Goal: Task Accomplishment & Management: Manage account settings

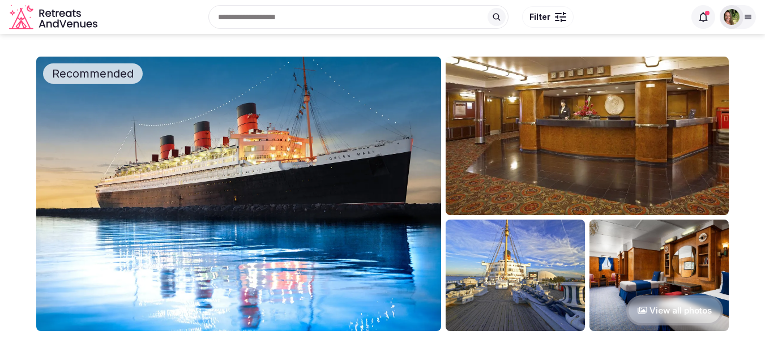
click at [737, 10] on div at bounding box center [732, 17] width 16 height 16
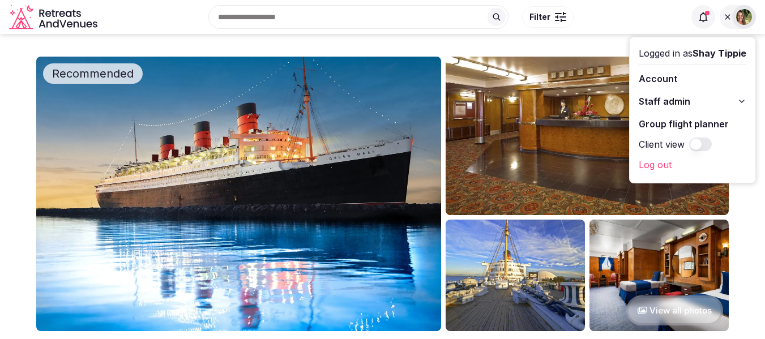
click at [554, 37] on div "Recent searches Canary Islands, Spain Palma, Balearic Islands, Spain 07800 Ibiz…" at bounding box center [393, 17] width 583 height 49
click at [729, 18] on icon at bounding box center [727, 16] width 9 height 9
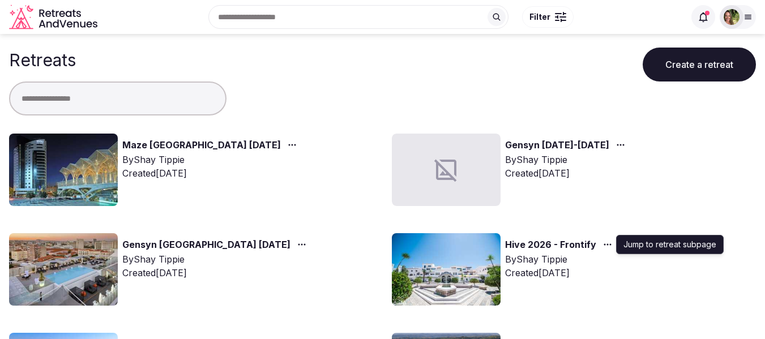
click at [605, 243] on icon "button" at bounding box center [607, 244] width 9 height 9
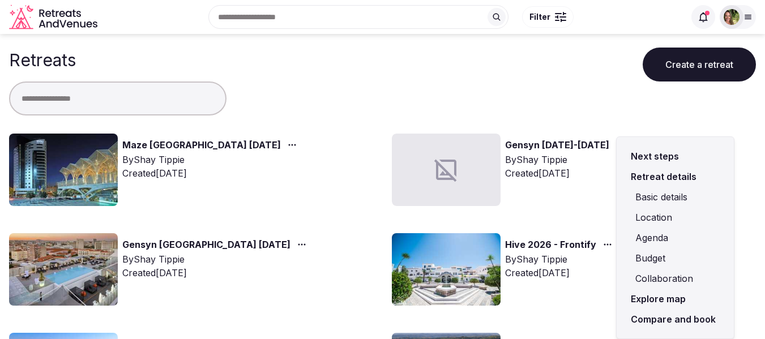
click at [659, 319] on link "Compare and book" at bounding box center [675, 319] width 99 height 20
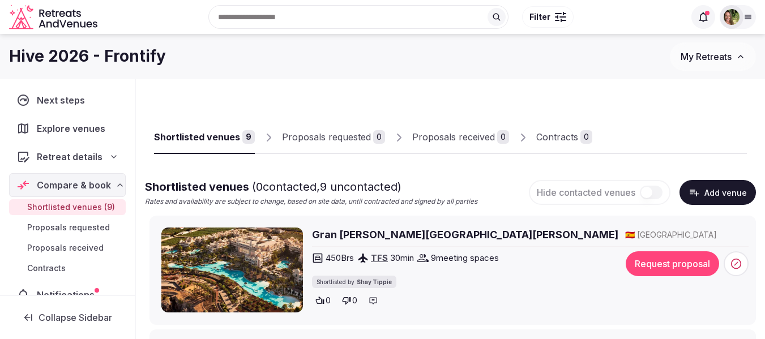
click at [714, 53] on span "My Retreats" at bounding box center [706, 56] width 51 height 11
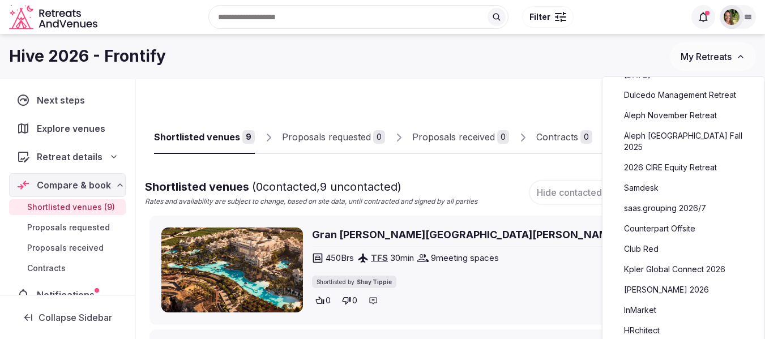
scroll to position [396, 0]
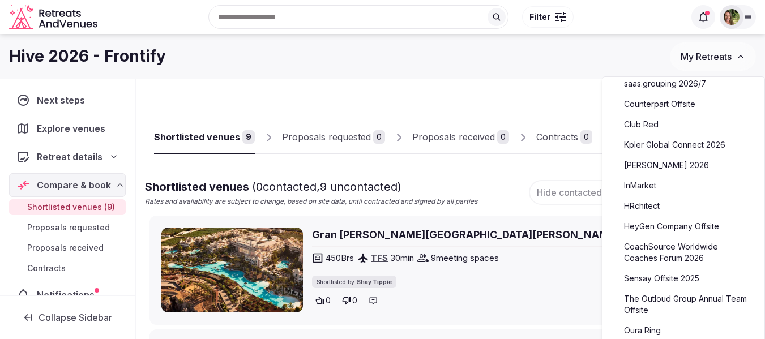
click at [668, 238] on link "CoachSource Worldwide Coaches Forum 2026" at bounding box center [683, 252] width 139 height 29
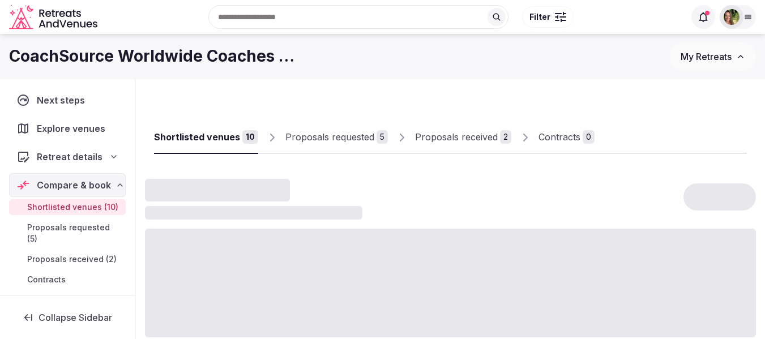
click at [460, 134] on div "Proposals received" at bounding box center [456, 137] width 83 height 14
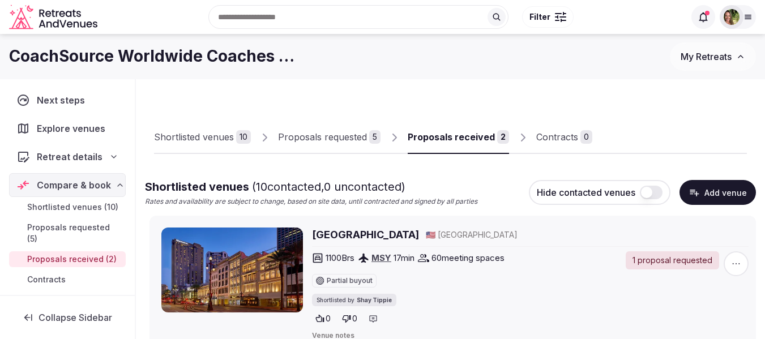
click at [434, 139] on div "Proposals received" at bounding box center [451, 137] width 87 height 14
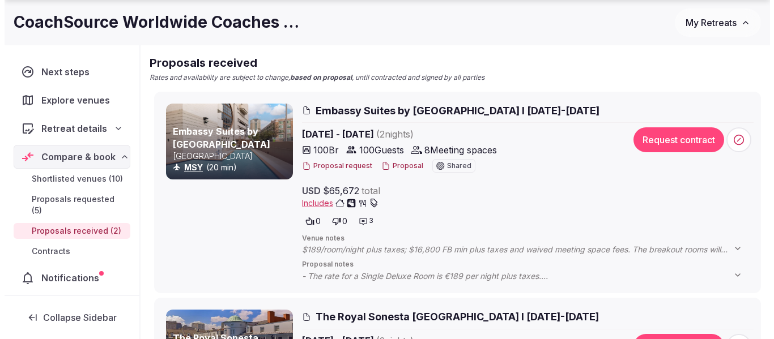
scroll to position [170, 0]
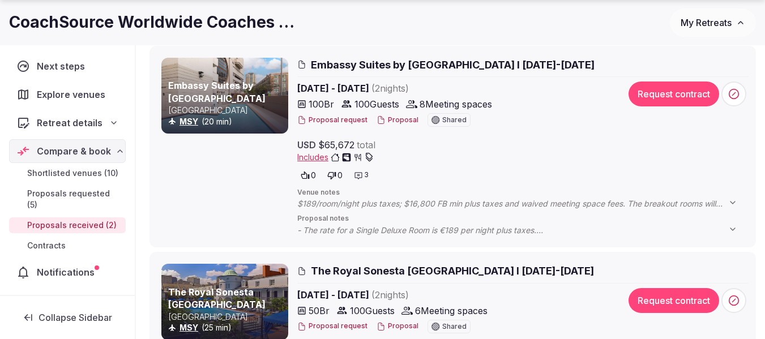
click at [391, 121] on button "Proposal" at bounding box center [398, 121] width 42 height 10
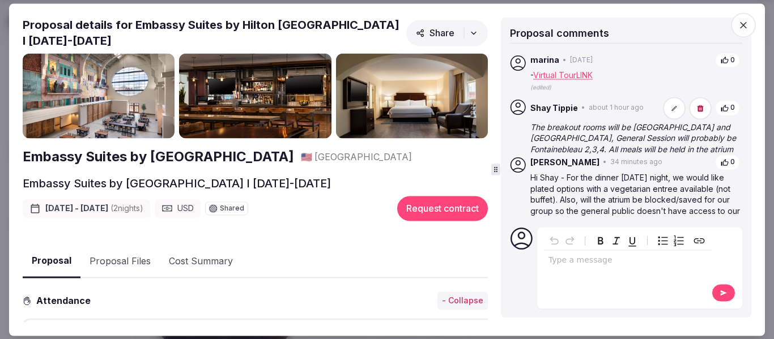
scroll to position [54, 0]
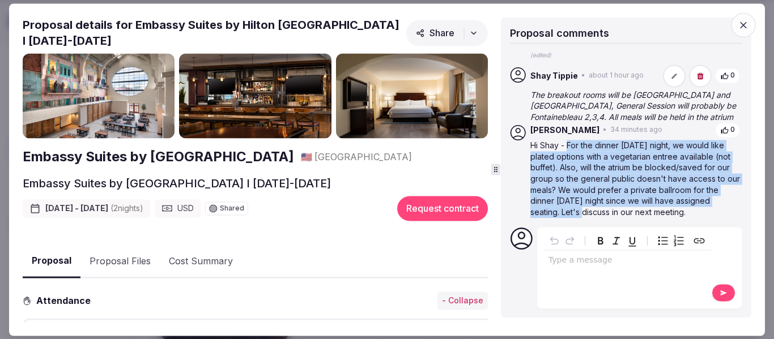
drag, startPoint x: 631, startPoint y: 199, endPoint x: 568, endPoint y: 135, distance: 89.7
click at [568, 140] on p "Hi Shay - For the dinner [DATE] night, we would like plated options with a vege…" at bounding box center [635, 179] width 210 height 78
copy p "For the dinner [DATE] night, we would like plated options with a vegetarian ent…"
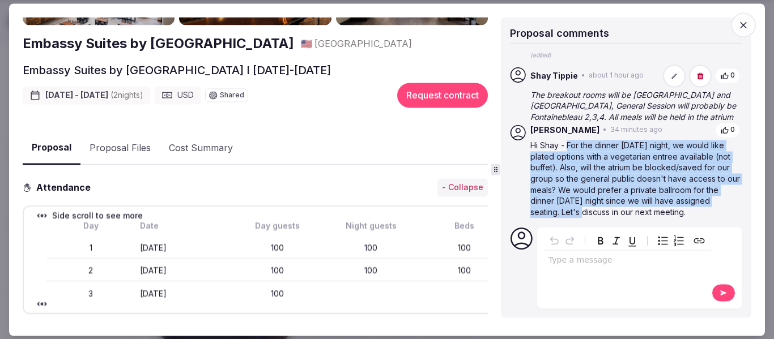
scroll to position [0, 0]
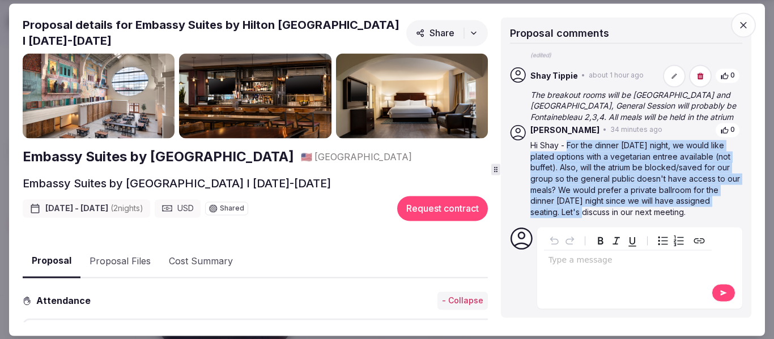
click at [129, 263] on button "Proposal Files" at bounding box center [119, 261] width 79 height 33
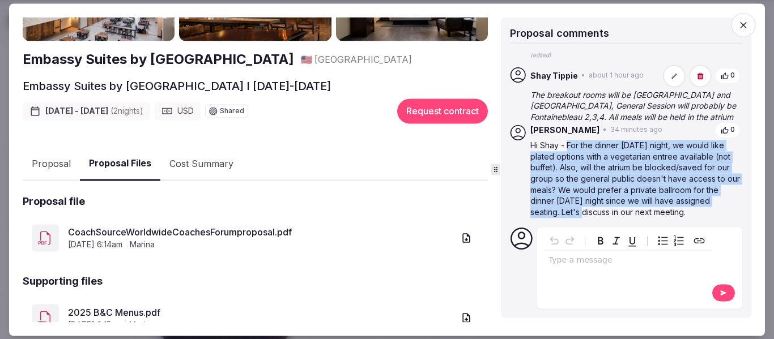
scroll to position [170, 0]
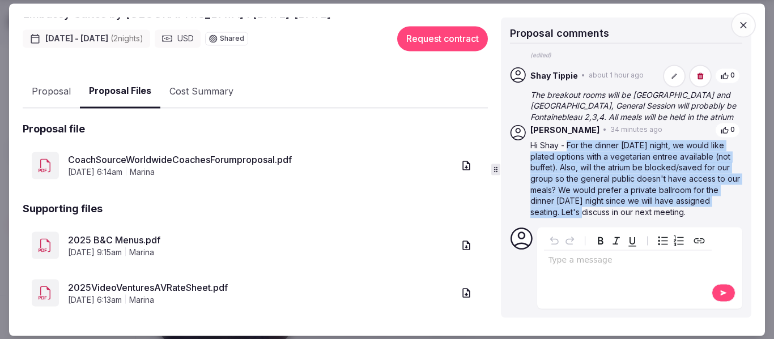
click at [177, 160] on link "CoachSourceWorldwideCoachesForumproposal.pdf" at bounding box center [261, 160] width 386 height 14
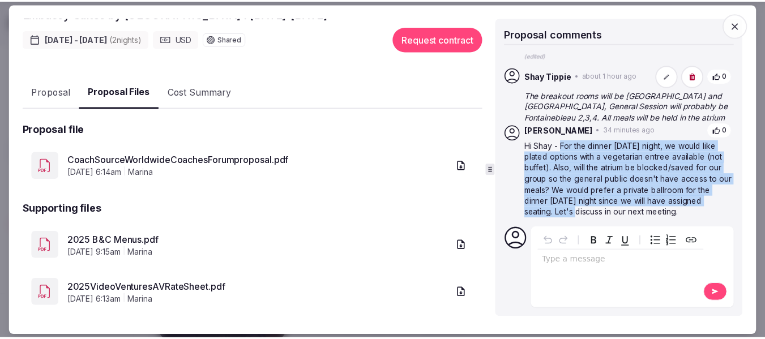
scroll to position [54, 0]
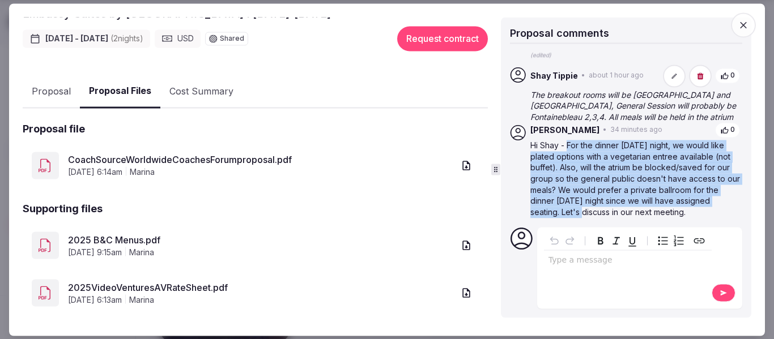
click at [125, 235] on link "2025 B&C Menus.pdf" at bounding box center [261, 240] width 386 height 14
click at [178, 285] on link "2025VideoVenturesAVRateSheet.pdf" at bounding box center [261, 288] width 386 height 14
click at [740, 28] on icon "button" at bounding box center [742, 24] width 11 height 11
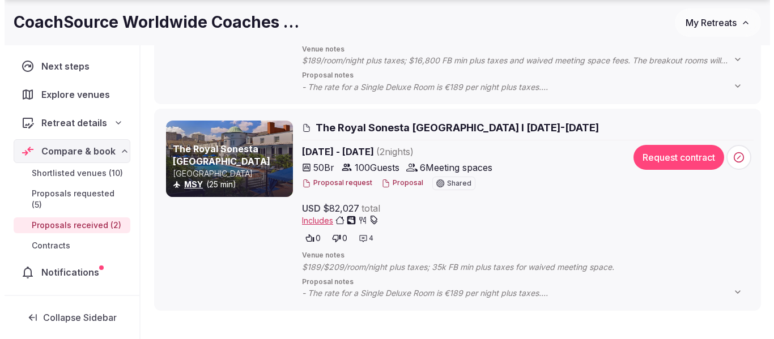
scroll to position [340, 0]
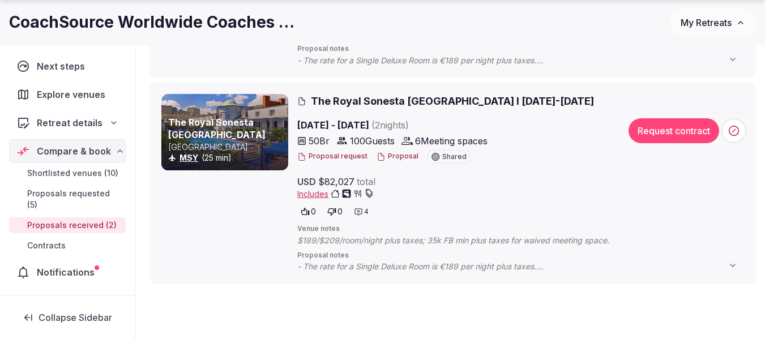
click at [398, 156] on button "Proposal" at bounding box center [398, 157] width 42 height 10
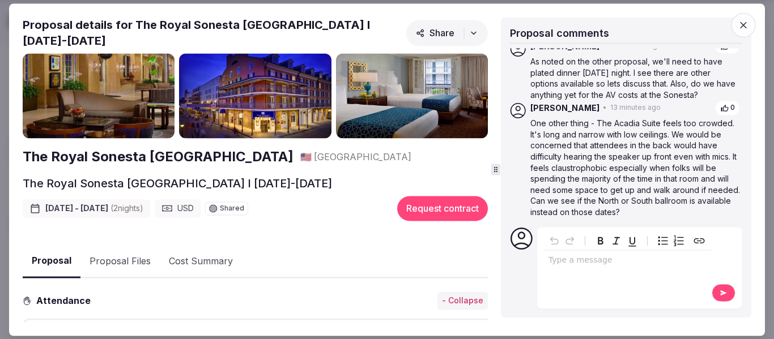
scroll to position [317, 0]
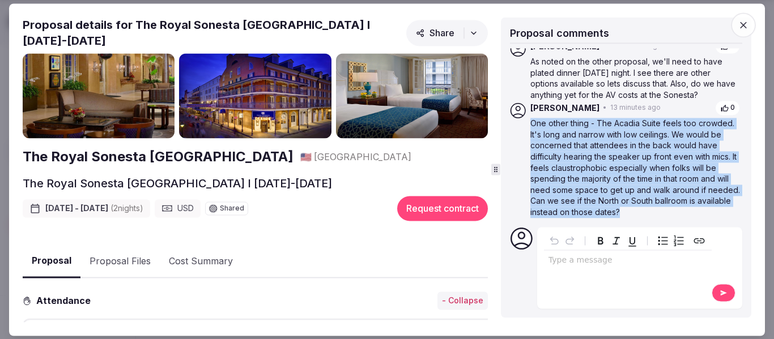
drag, startPoint x: 724, startPoint y: 212, endPoint x: 531, endPoint y: 127, distance: 211.5
click at [531, 127] on p "One other thing - The Acadia Suite feels too crowded. It's long and narrow with…" at bounding box center [635, 168] width 210 height 100
copy p "One other thing - The Acadia Suite feels too crowded. It's long and narrow with…"
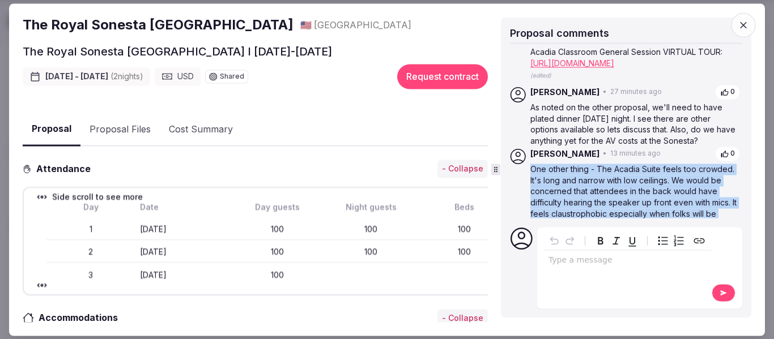
scroll to position [113, 0]
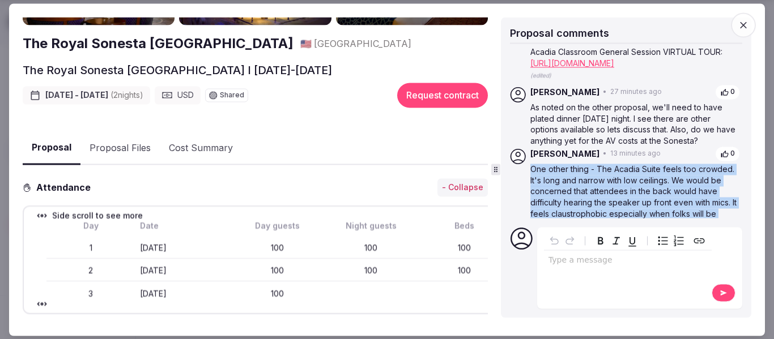
click at [133, 148] on button "Proposal Files" at bounding box center [119, 148] width 79 height 33
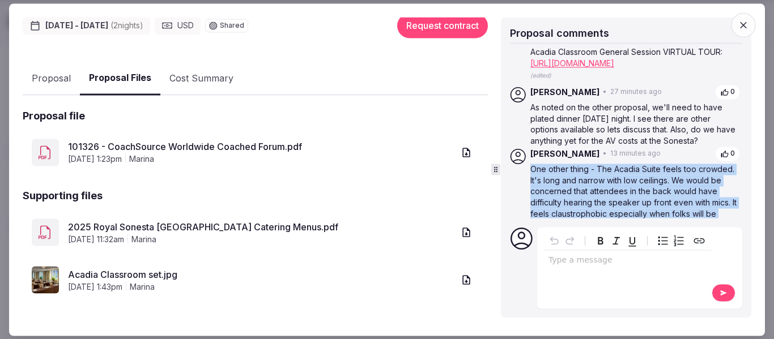
scroll to position [185, 0]
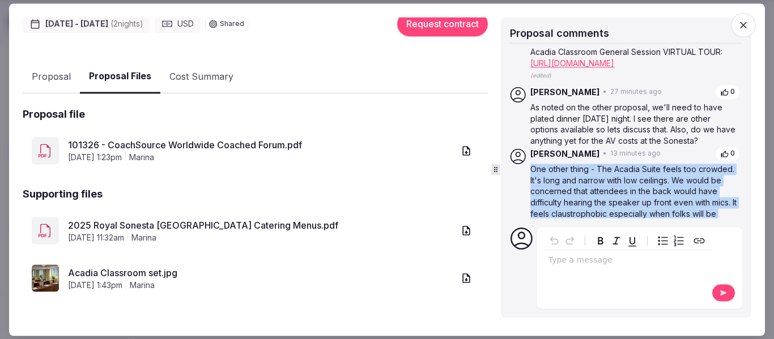
click at [218, 143] on link "101326 - CoachSource Worldwide Coached Forum.pdf" at bounding box center [261, 146] width 386 height 14
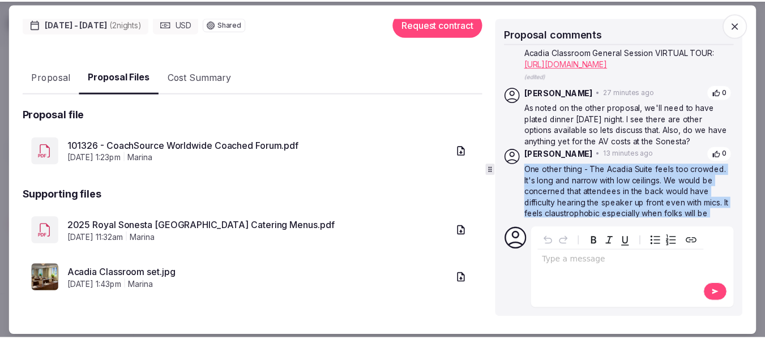
scroll to position [317, 0]
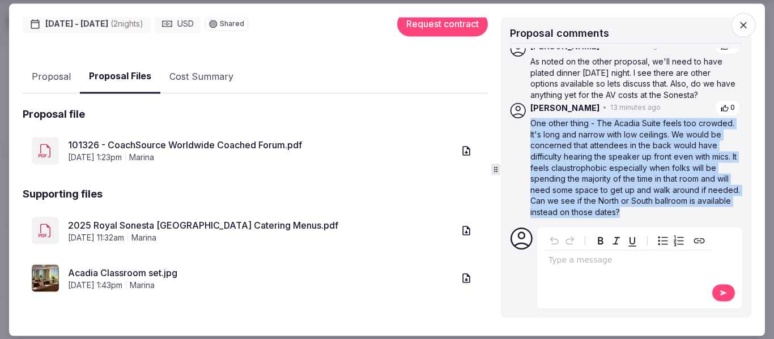
copy p "One other thing - The Acadia Suite feels too crowded. It's long and narrow with…"
click at [748, 24] on icon "button" at bounding box center [742, 24] width 11 height 11
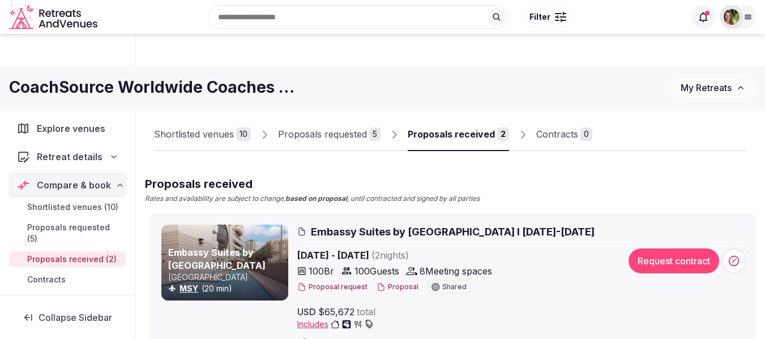
scroll to position [0, 0]
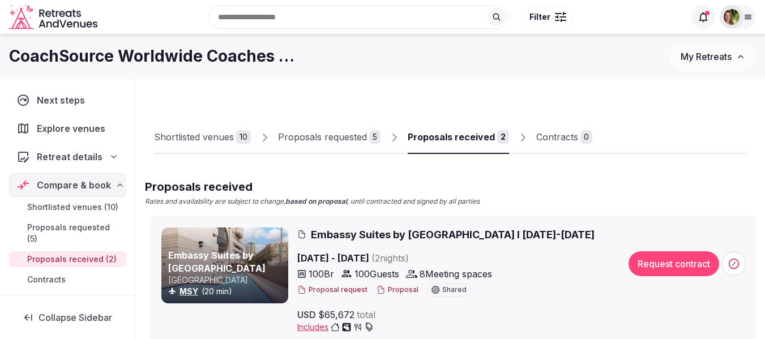
click at [706, 61] on span "My Retreats" at bounding box center [706, 56] width 51 height 11
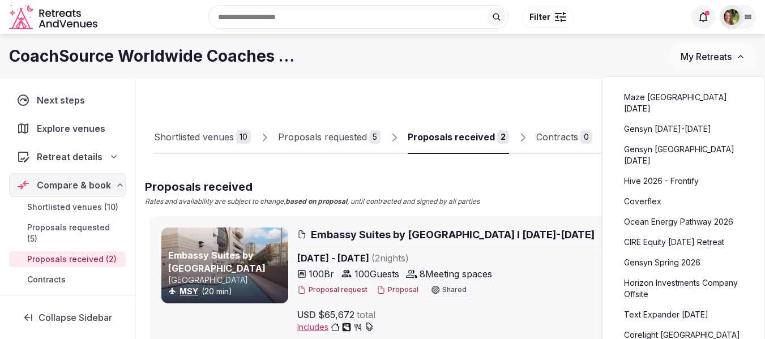
click at [682, 172] on link "Hive 2026 - Frontify" at bounding box center [683, 181] width 139 height 18
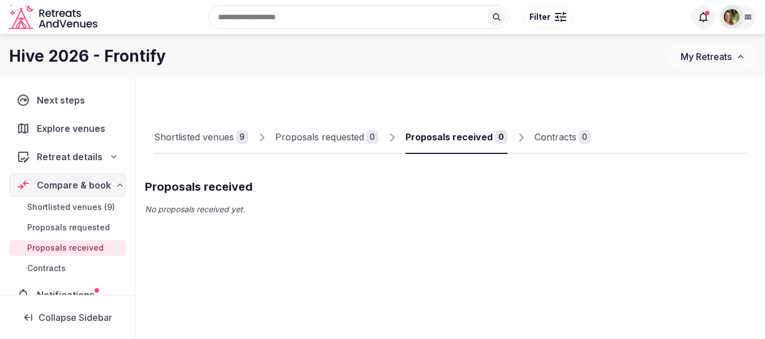
click at [168, 140] on div "Shortlisted venues" at bounding box center [194, 137] width 80 height 14
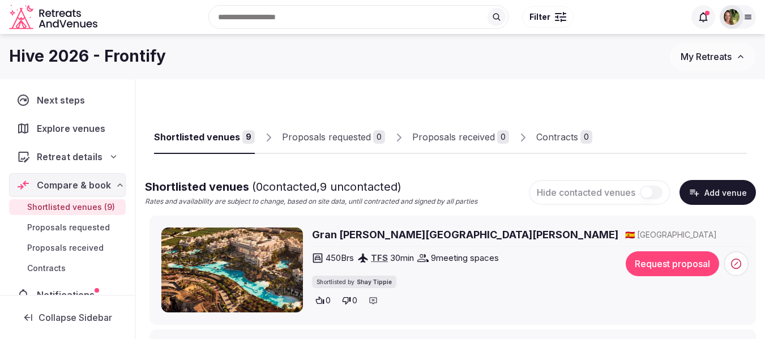
click at [61, 157] on span "Retreat details" at bounding box center [69, 157] width 65 height 14
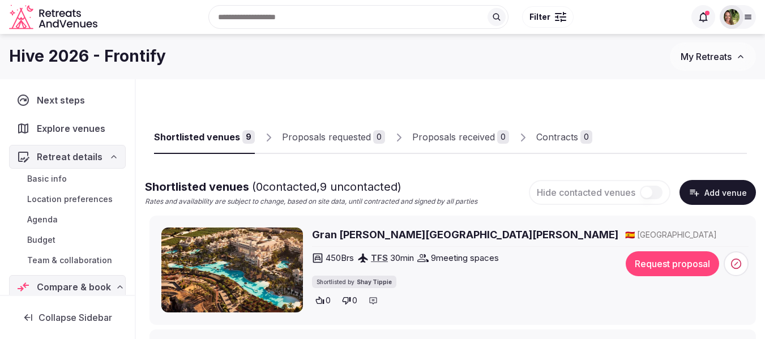
click at [67, 259] on span "Team & collaboration" at bounding box center [69, 260] width 85 height 11
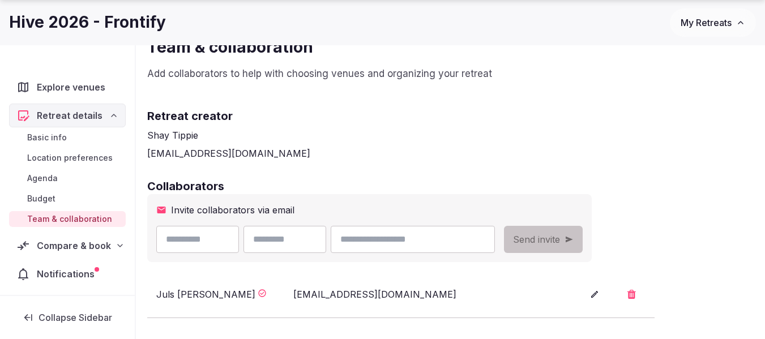
scroll to position [7, 0]
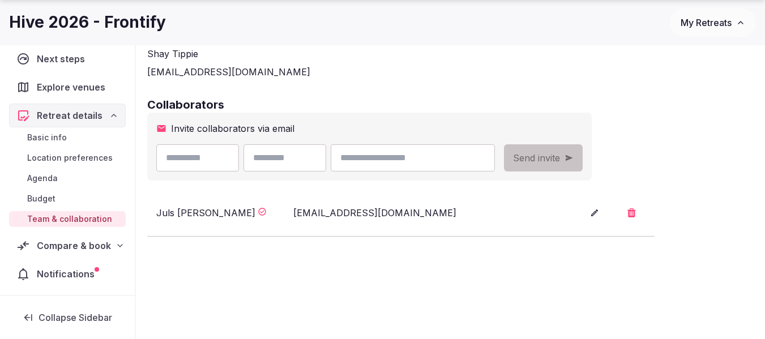
click at [52, 242] on span "Compare & book" at bounding box center [74, 246] width 74 height 14
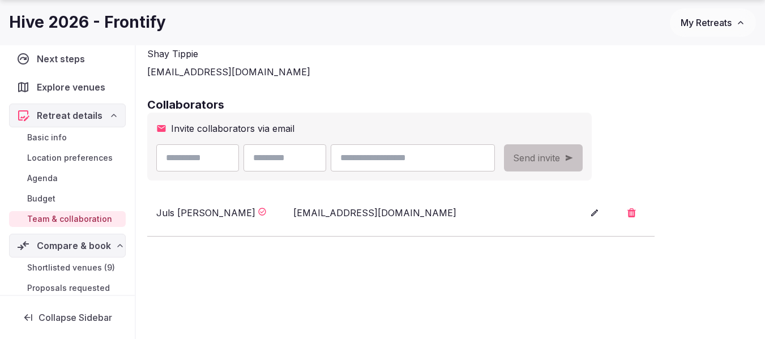
click at [58, 263] on span "Shortlisted venues (9)" at bounding box center [71, 267] width 88 height 11
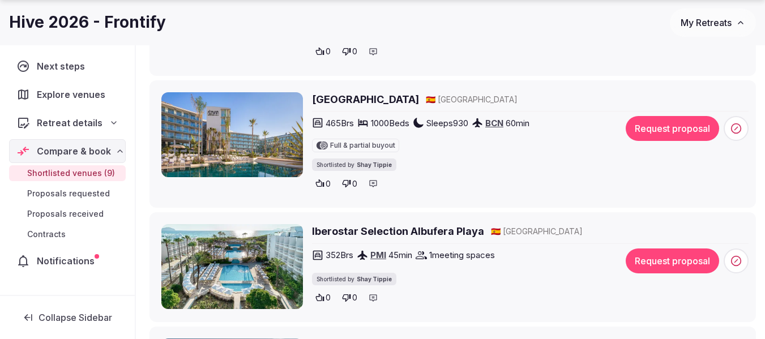
scroll to position [453, 0]
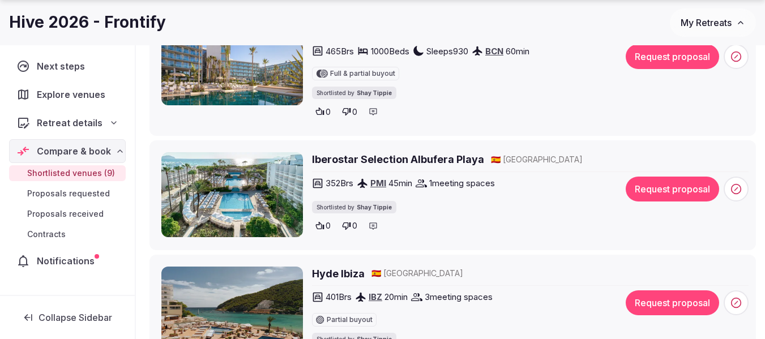
click at [423, 159] on h2 "Iberostar Selection Albufera Playa" at bounding box center [398, 159] width 172 height 14
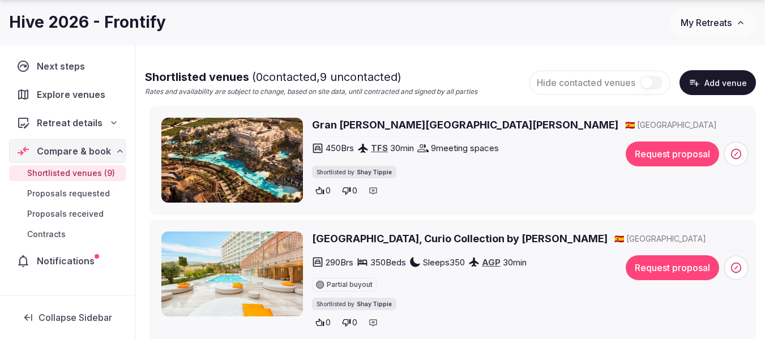
scroll to position [57, 0]
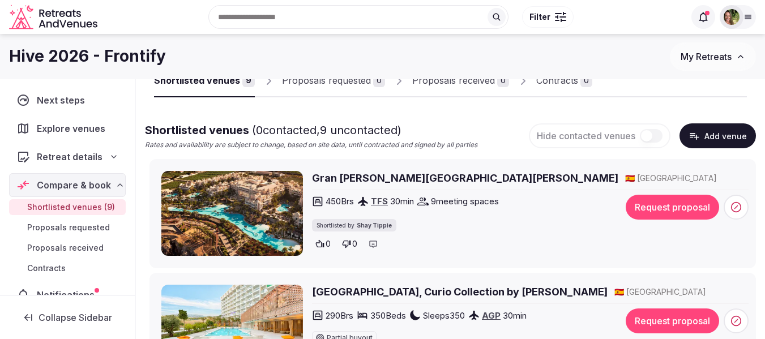
click at [75, 158] on span "Retreat details" at bounding box center [70, 157] width 66 height 14
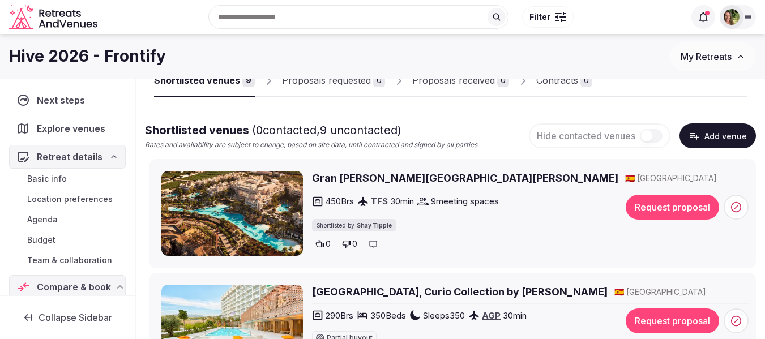
click at [69, 254] on link "Team & collaboration" at bounding box center [67, 261] width 117 height 16
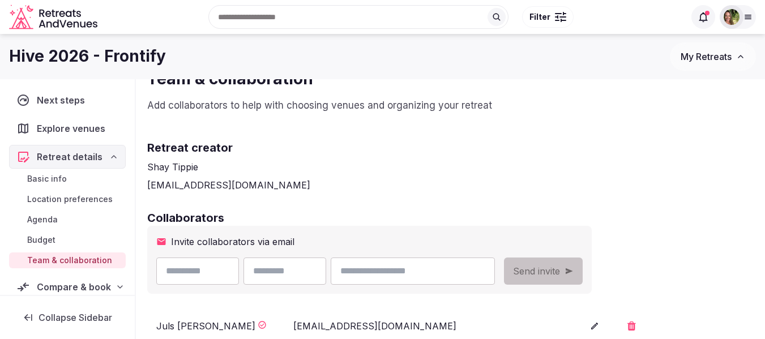
click at [231, 270] on input "text" at bounding box center [197, 271] width 83 height 27
type input "****"
type input "*"
paste input "**********"
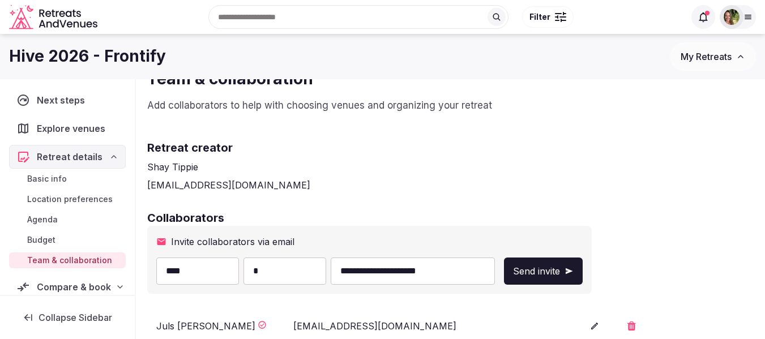
type input "**********"
click at [305, 271] on input "*" at bounding box center [285, 271] width 83 height 27
drag, startPoint x: 292, startPoint y: 278, endPoint x: 246, endPoint y: 274, distance: 45.4
click at [251, 276] on div "**********" at bounding box center [325, 271] width 339 height 27
type input "*****"
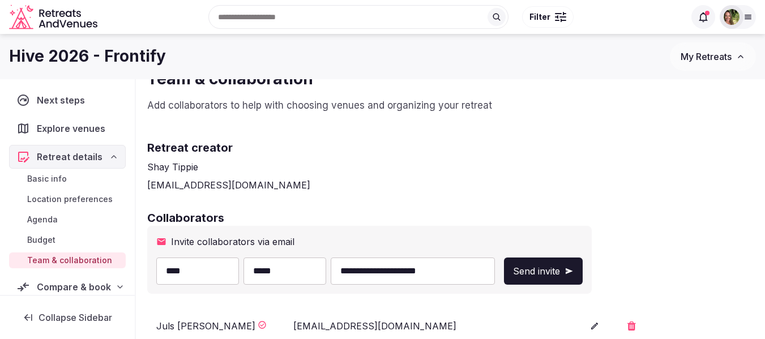
click at [583, 261] on button "Send invite" at bounding box center [543, 271] width 79 height 27
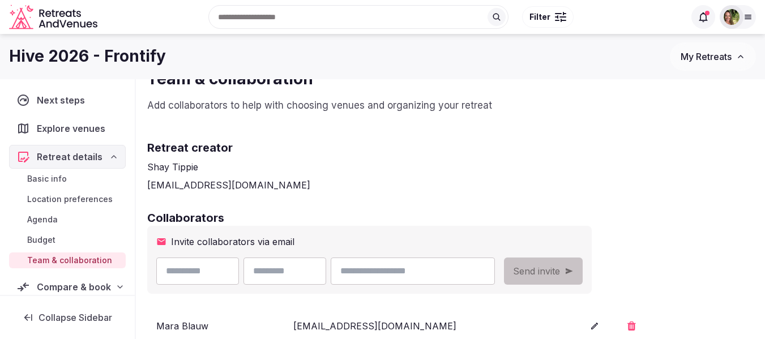
click at [712, 55] on span "My Retreats" at bounding box center [706, 56] width 51 height 11
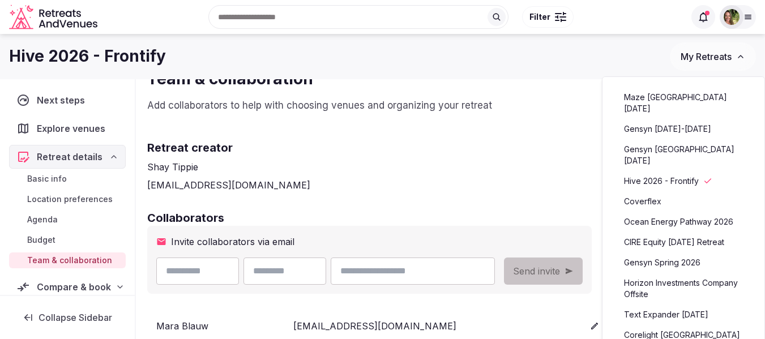
click at [689, 234] on link "CIRE Equity [DATE] Retreat" at bounding box center [683, 242] width 139 height 18
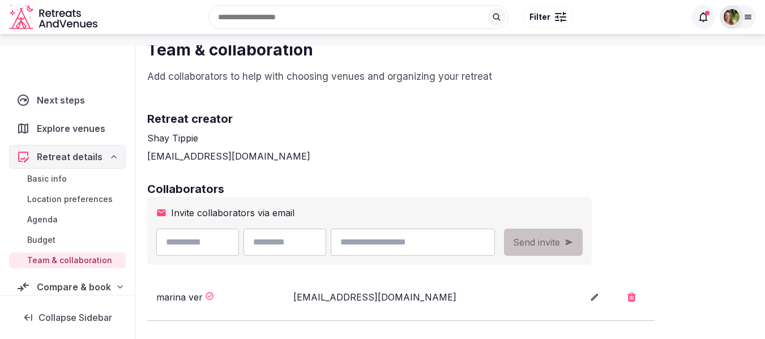
scroll to position [227, 0]
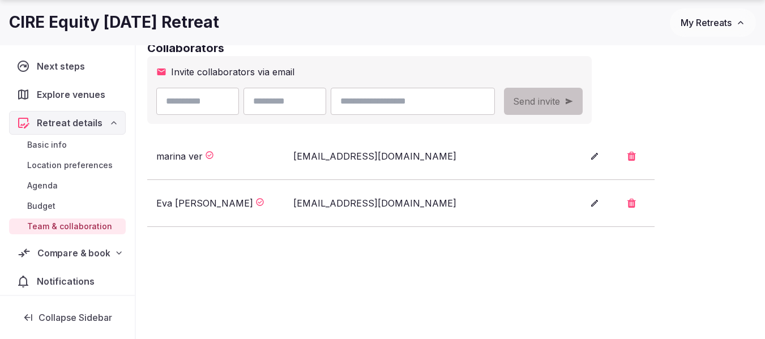
click at [63, 255] on span "Compare & book" at bounding box center [73, 253] width 72 height 14
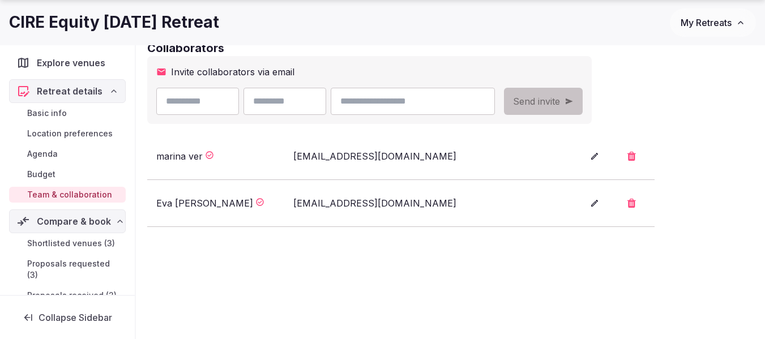
scroll to position [100, 0]
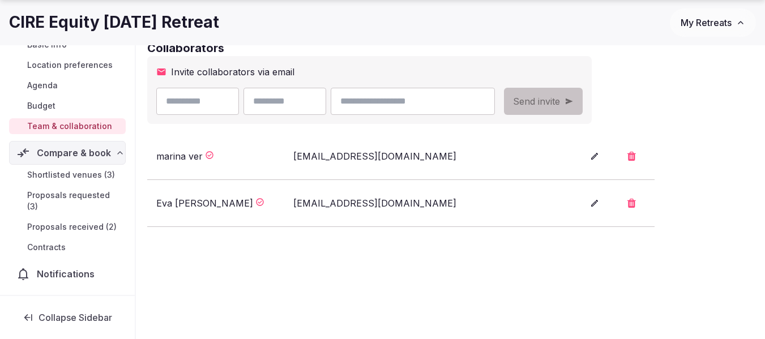
click at [65, 231] on span "Proposals received (2)" at bounding box center [71, 226] width 89 height 11
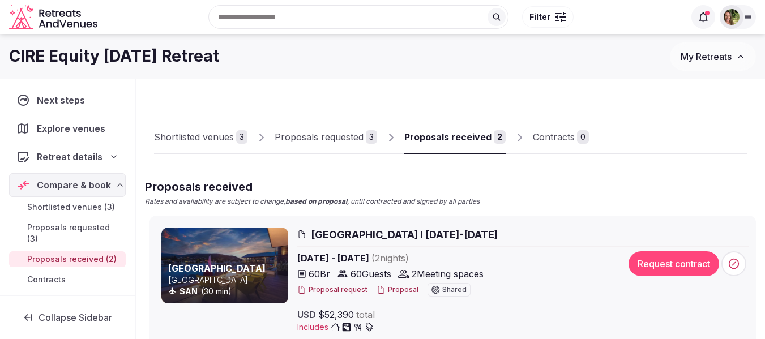
click at [394, 289] on button "Proposal" at bounding box center [398, 290] width 42 height 10
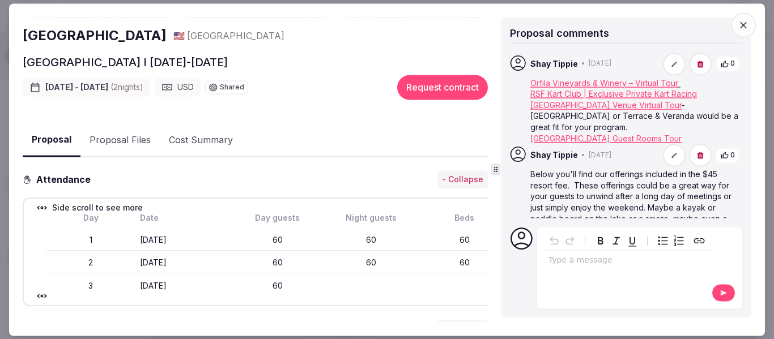
scroll to position [170, 0]
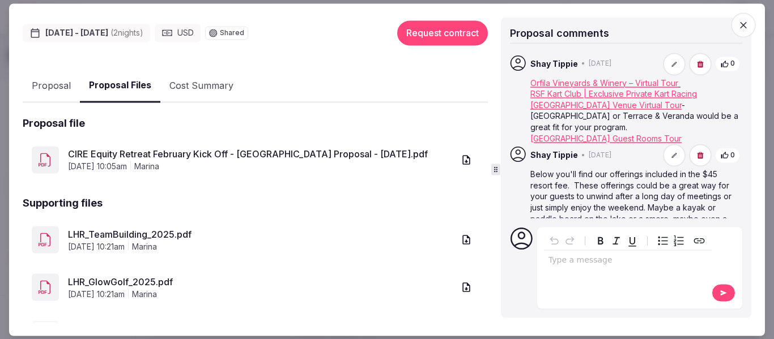
click at [123, 94] on button "Proposal Files" at bounding box center [120, 86] width 80 height 33
click at [353, 156] on link "CIRE Equity Retreat February Kick Off - [GEOGRAPHIC_DATA] Proposal - [DATE].pdf" at bounding box center [261, 155] width 386 height 14
click at [736, 27] on span "button" at bounding box center [743, 24] width 25 height 25
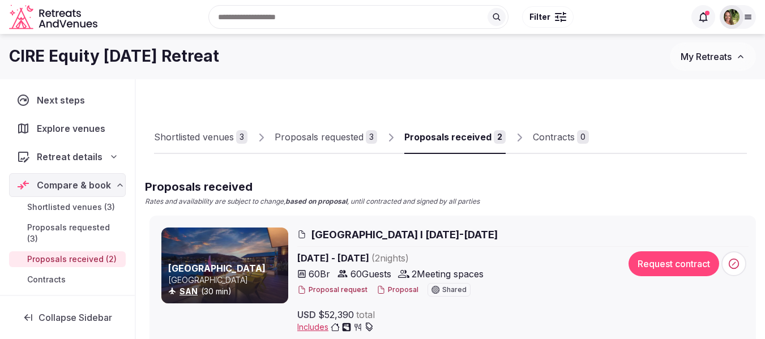
click at [732, 16] on img at bounding box center [732, 17] width 16 height 16
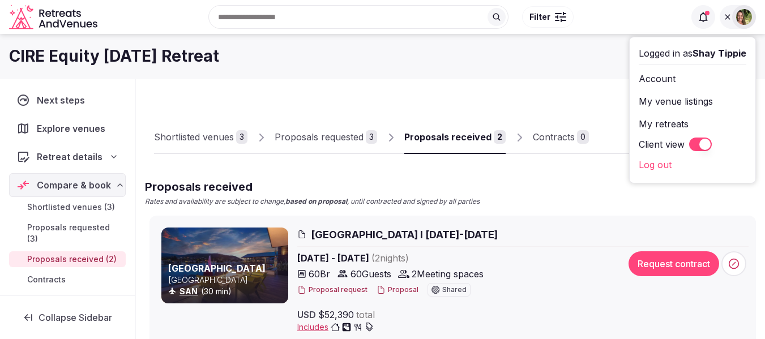
click at [693, 142] on button "Client view" at bounding box center [700, 145] width 23 height 14
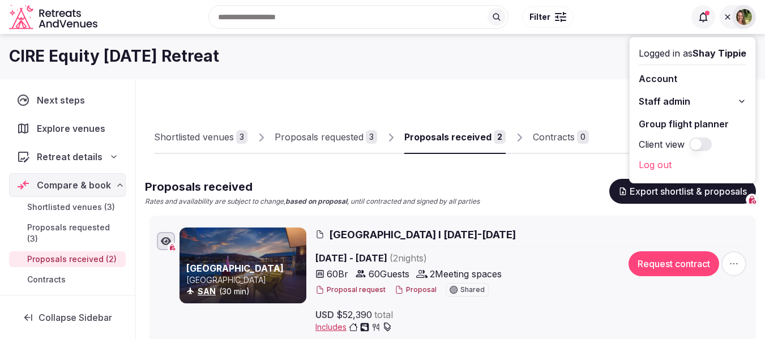
click at [411, 283] on div "Proposal request Proposal Shared" at bounding box center [463, 290] width 297 height 14
click at [413, 289] on button "Proposal" at bounding box center [416, 290] width 42 height 10
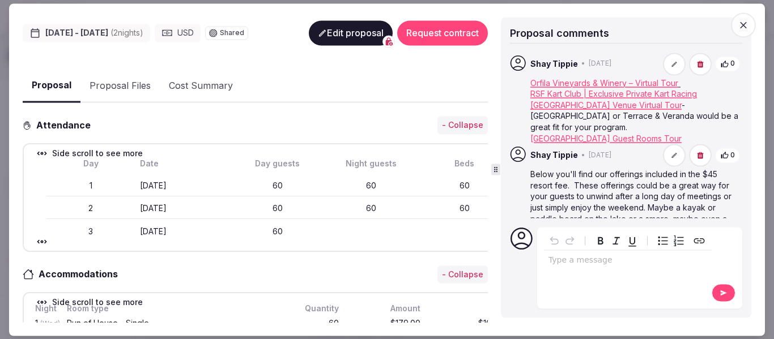
click at [130, 87] on button "Proposal Files" at bounding box center [119, 86] width 79 height 33
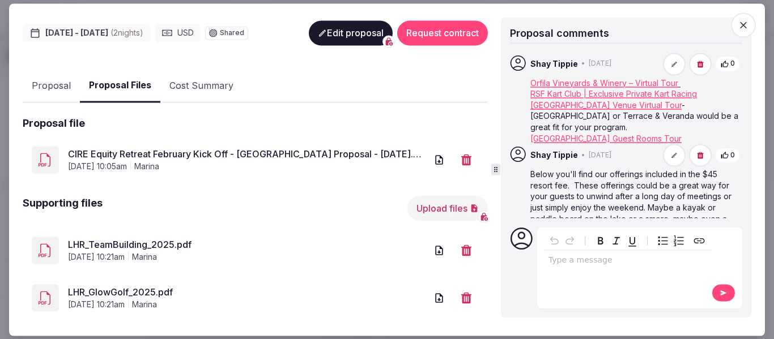
click at [461, 165] on icon "button" at bounding box center [466, 160] width 10 height 11
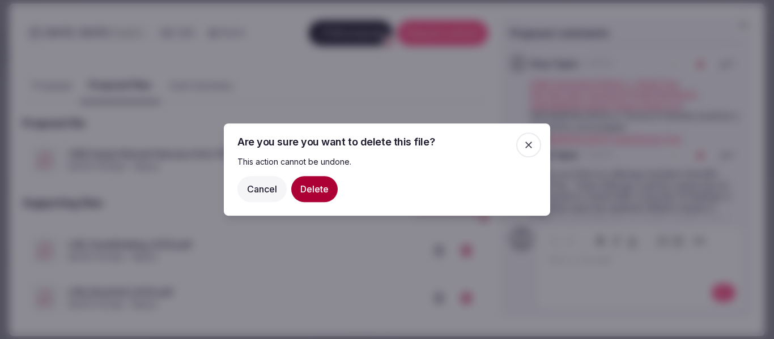
click at [315, 191] on button "Delete" at bounding box center [314, 189] width 46 height 26
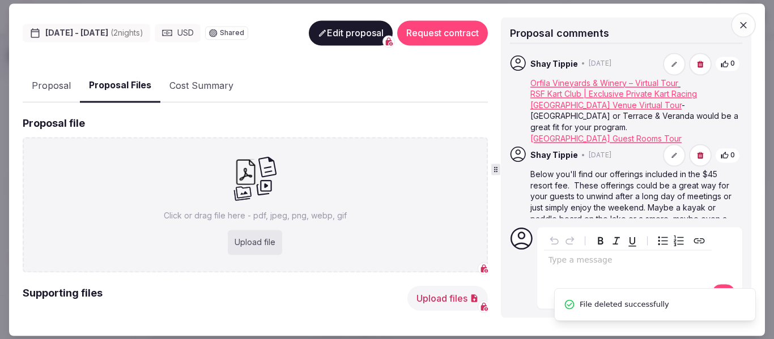
click at [267, 253] on div "Upload file" at bounding box center [255, 243] width 54 height 25
type input "**********"
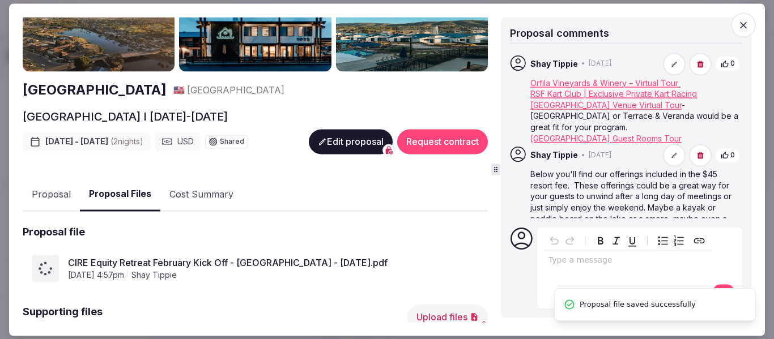
scroll to position [113, 0]
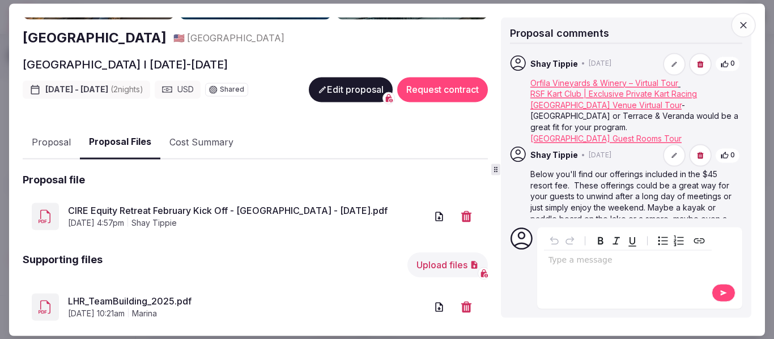
drag, startPoint x: 53, startPoint y: 146, endPoint x: 306, endPoint y: 139, distance: 252.7
click at [53, 146] on button "Proposal" at bounding box center [51, 142] width 57 height 33
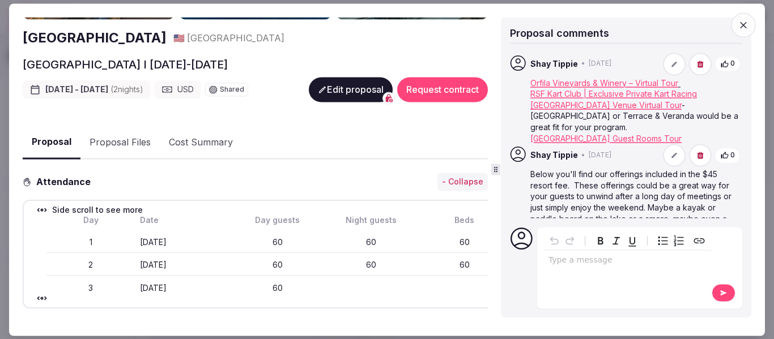
click at [335, 93] on button "Edit proposal" at bounding box center [351, 90] width 84 height 25
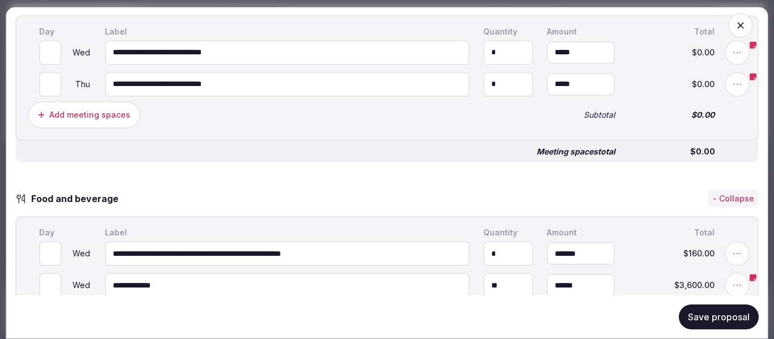
scroll to position [1019, 0]
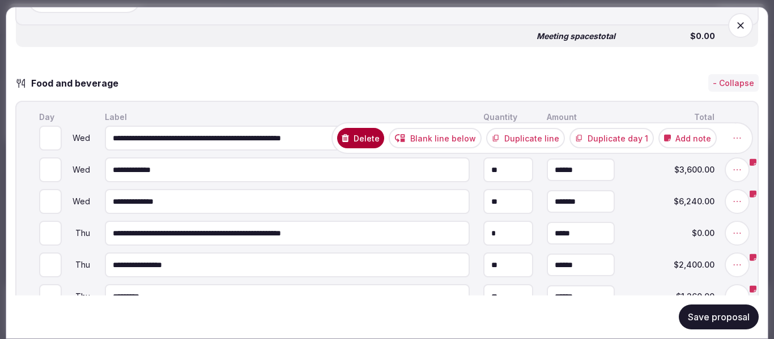
click at [368, 148] on button "Delete" at bounding box center [360, 138] width 47 height 20
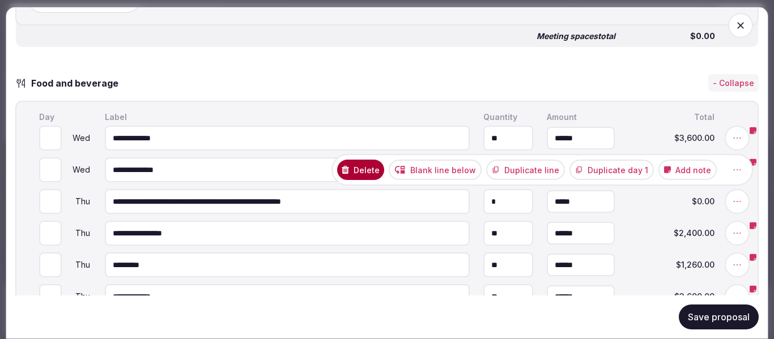
click at [365, 180] on button "Delete" at bounding box center [360, 170] width 47 height 20
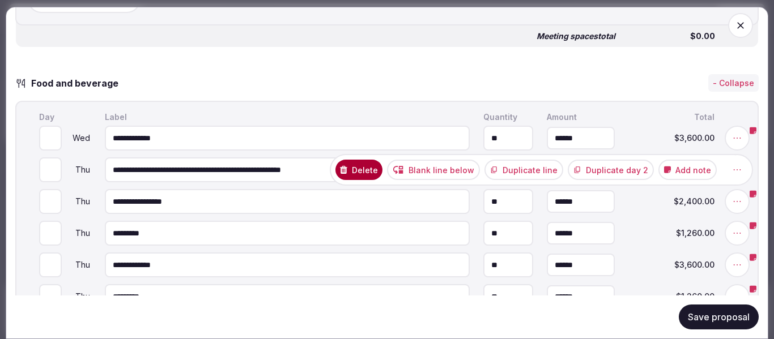
click at [351, 177] on button "Delete" at bounding box center [358, 170] width 47 height 20
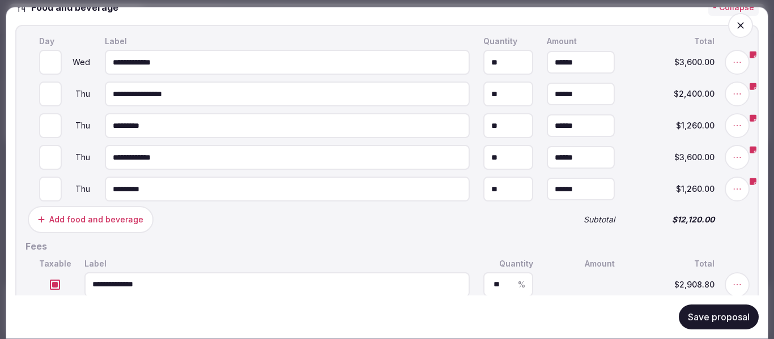
scroll to position [1076, 0]
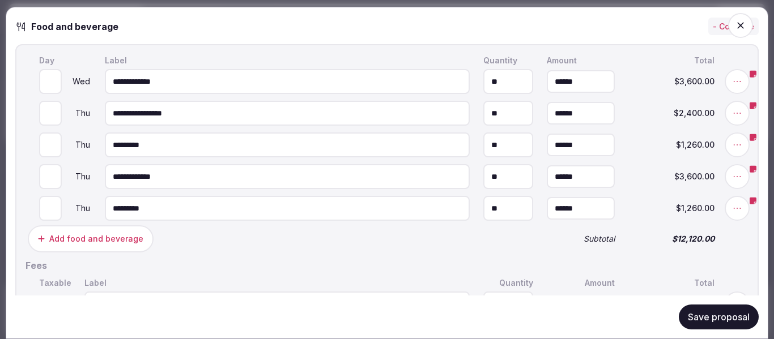
click at [112, 245] on div "Add food and beverage" at bounding box center [96, 238] width 94 height 11
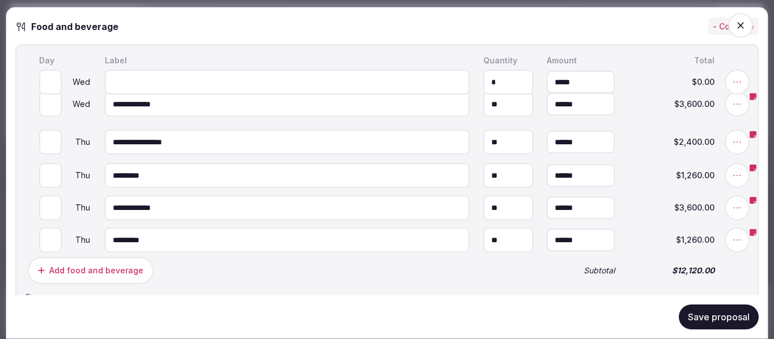
drag, startPoint x: 24, startPoint y: 251, endPoint x: 35, endPoint y: 93, distance: 158.4
click at [35, 85] on icon at bounding box center [27, 76] width 17 height 17
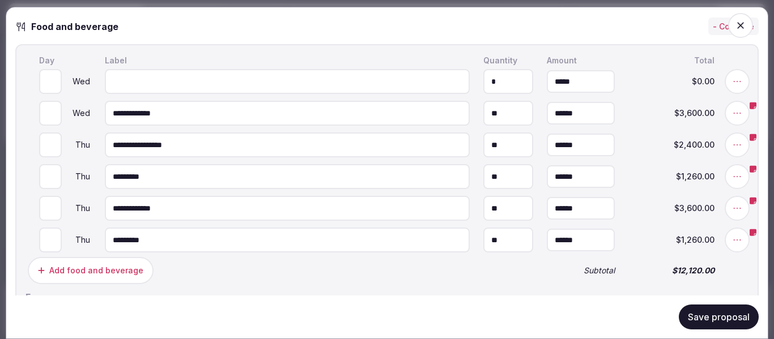
click at [54, 91] on input "*" at bounding box center [50, 81] width 23 height 25
click at [54, 94] on input "*" at bounding box center [50, 81] width 23 height 25
type input "*"
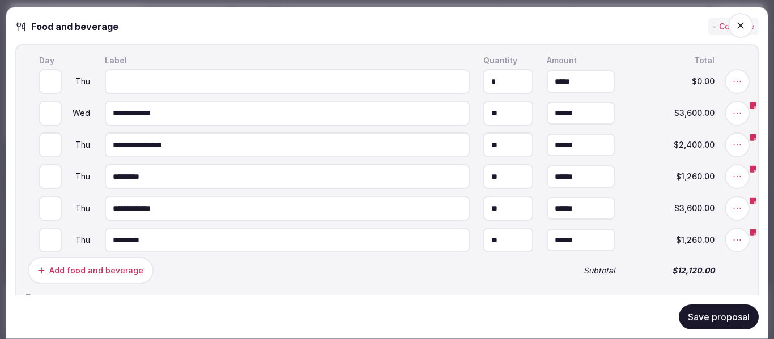
click at [54, 94] on input "*" at bounding box center [50, 81] width 23 height 25
click at [132, 92] on input at bounding box center [287, 81] width 365 height 25
type input "**********"
click at [498, 94] on input "*" at bounding box center [508, 81] width 50 height 25
drag, startPoint x: 496, startPoint y: 95, endPoint x: 488, endPoint y: 95, distance: 7.9
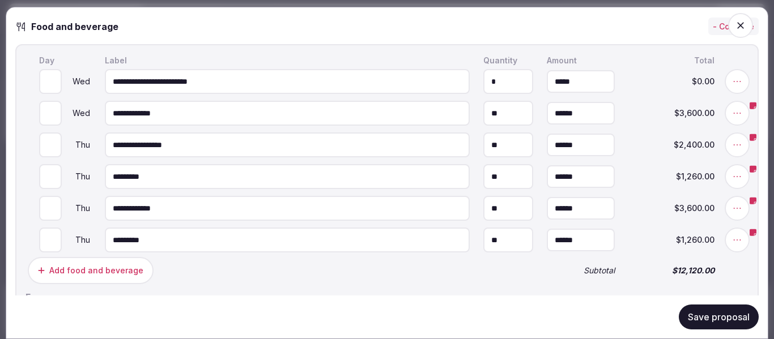
click at [488, 94] on input "*" at bounding box center [508, 81] width 50 height 25
type input "*"
click at [594, 93] on input "*" at bounding box center [581, 81] width 68 height 23
drag, startPoint x: 582, startPoint y: 96, endPoint x: 515, endPoint y: 95, distance: 66.8
click at [547, 93] on input "*" at bounding box center [581, 81] width 68 height 23
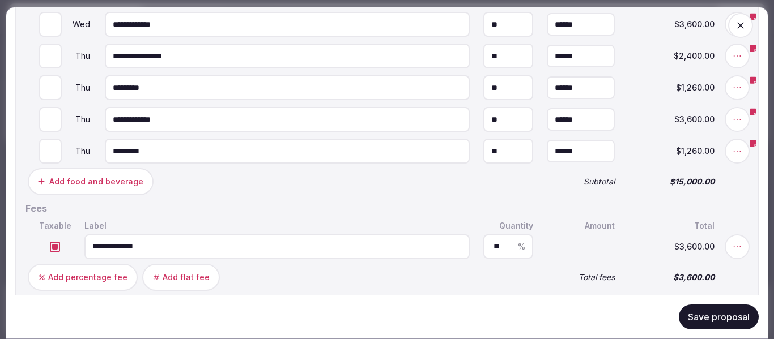
scroll to position [1246, 0]
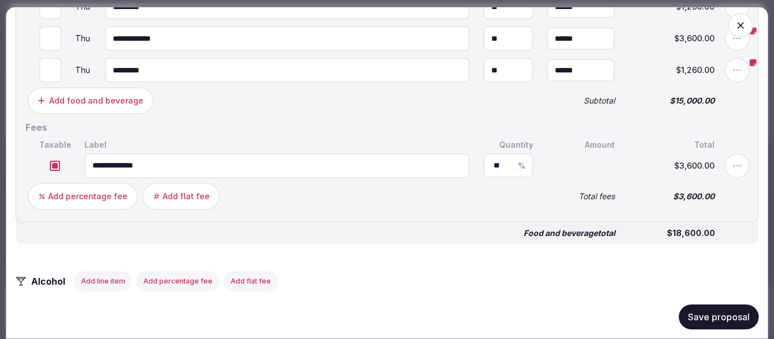
type input "*********"
click at [694, 313] on button "Save proposal" at bounding box center [718, 317] width 80 height 25
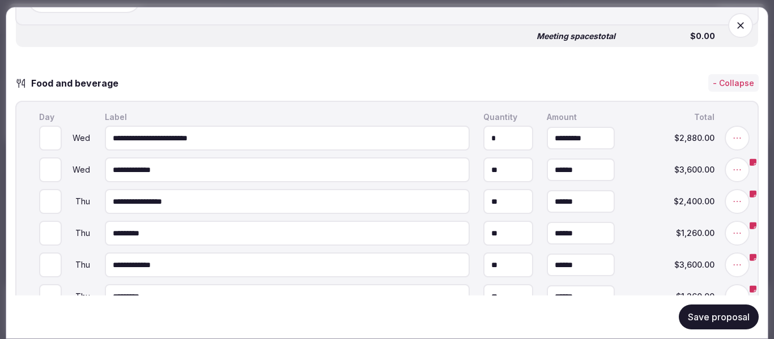
scroll to position [736, 0]
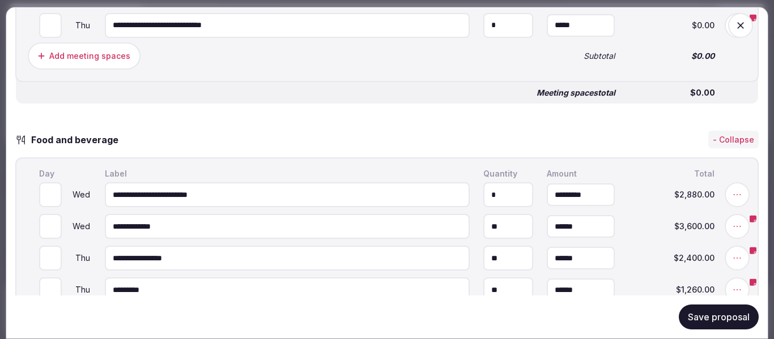
click at [685, 311] on button "Save proposal" at bounding box center [718, 317] width 80 height 25
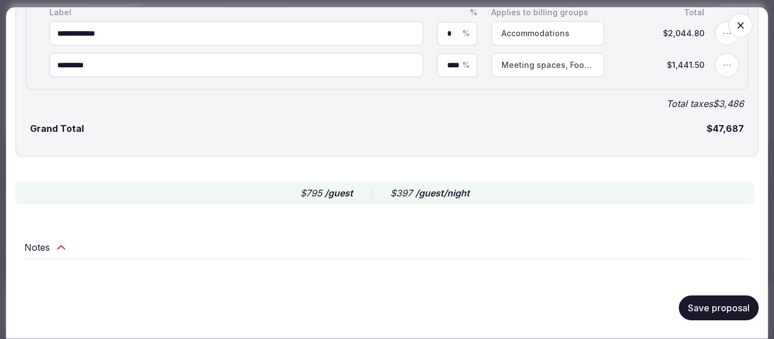
scroll to position [2348, 0]
click at [735, 30] on icon "button" at bounding box center [740, 25] width 11 height 11
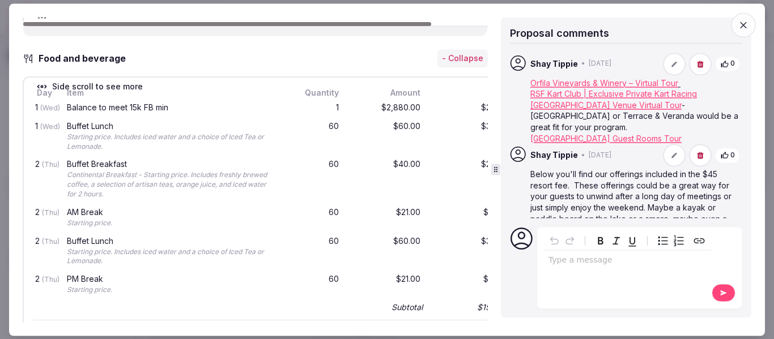
scroll to position [793, 0]
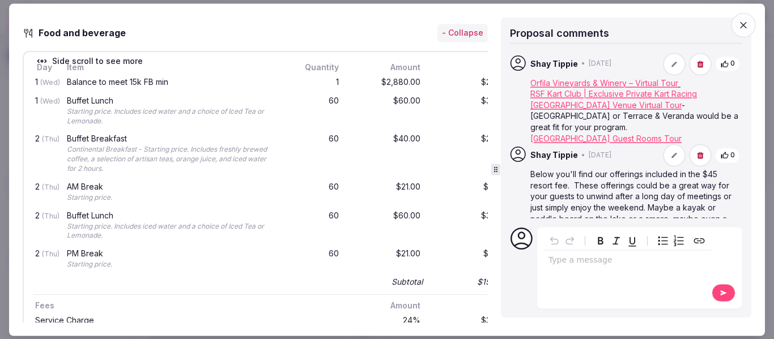
drag, startPoint x: 492, startPoint y: 168, endPoint x: 502, endPoint y: 168, distance: 10.2
click at [502, 168] on div "Proposal details for [GEOGRAPHIC_DATA] I [DATE]-[DATE] [GEOGRAPHIC_DATA] 🇺🇸 [GE…" at bounding box center [387, 169] width 728 height 305
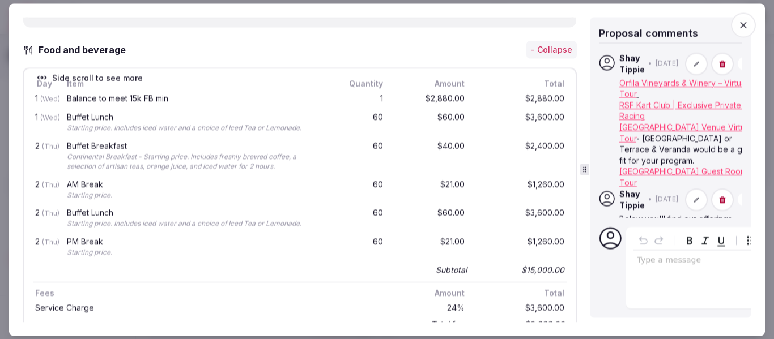
scroll to position [813, 0]
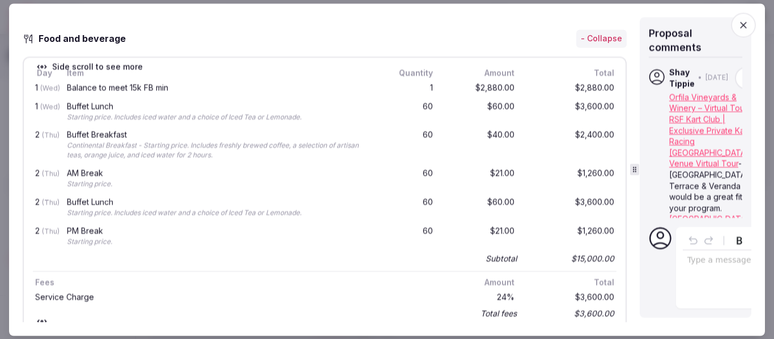
click at [636, 172] on icon at bounding box center [634, 169] width 8 height 8
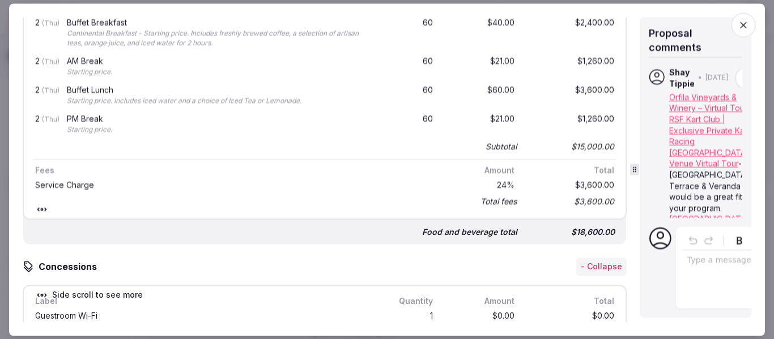
scroll to position [927, 0]
click at [738, 25] on icon "button" at bounding box center [742, 24] width 11 height 11
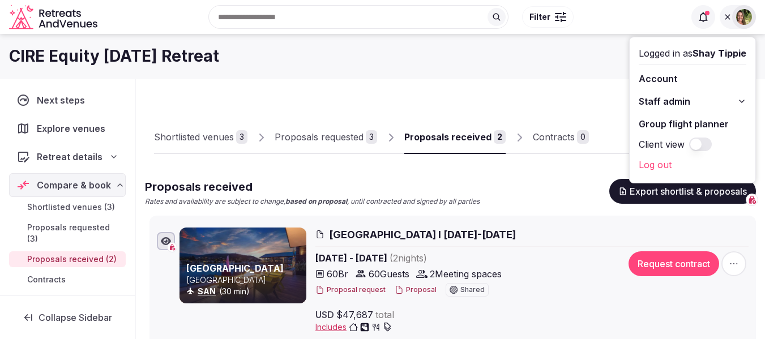
click at [414, 293] on button "Proposal" at bounding box center [416, 290] width 42 height 10
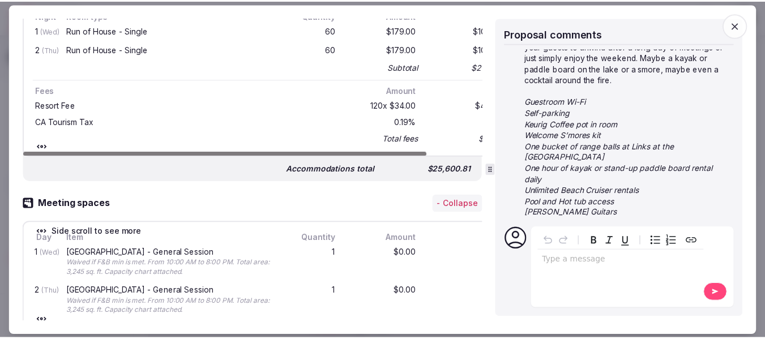
scroll to position [453, 0]
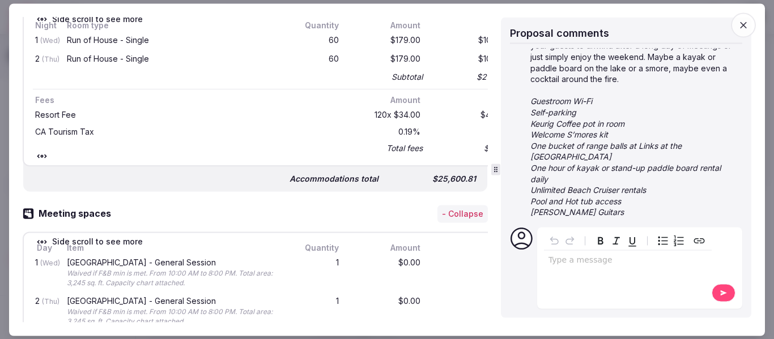
click at [744, 27] on icon "button" at bounding box center [742, 24] width 11 height 11
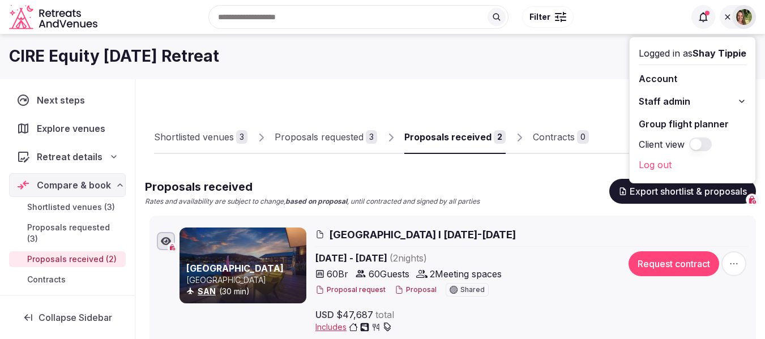
click at [731, 16] on icon at bounding box center [727, 16] width 9 height 9
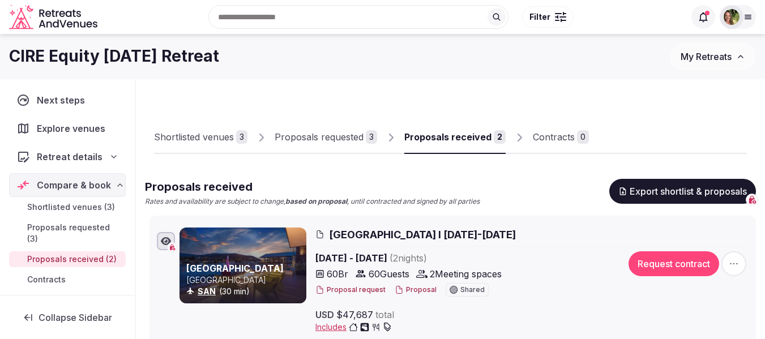
click at [703, 61] on span "My Retreats" at bounding box center [706, 56] width 51 height 11
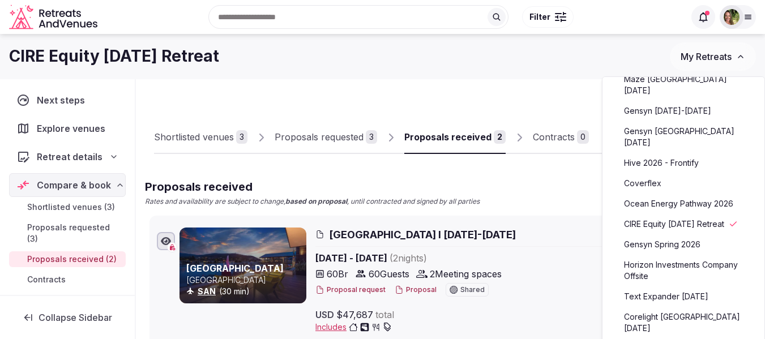
scroll to position [0, 0]
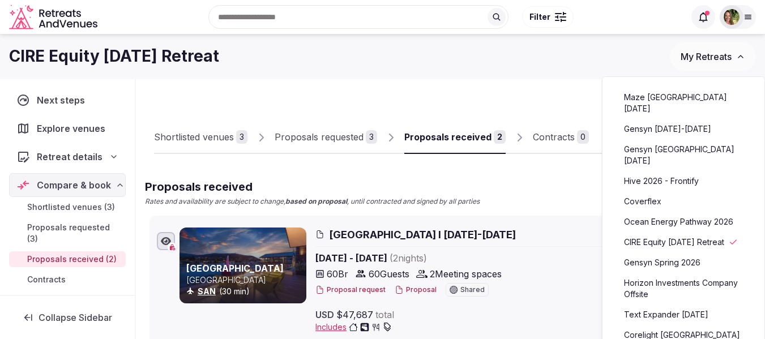
click at [675, 93] on link "Maze [GEOGRAPHIC_DATA] [DATE]" at bounding box center [683, 102] width 139 height 29
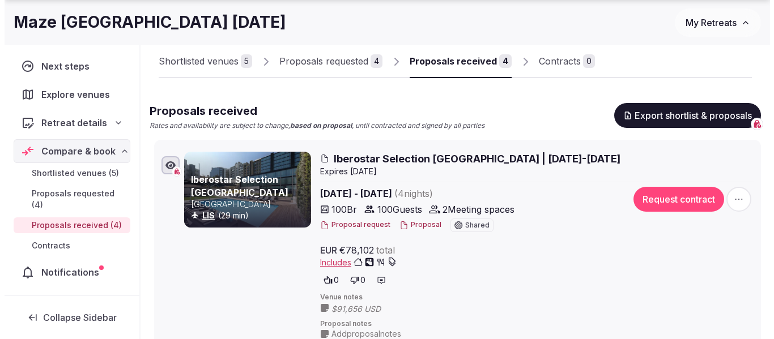
scroll to position [113, 0]
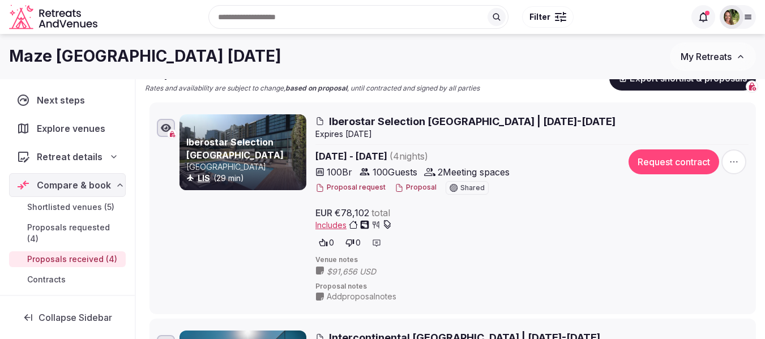
click at [408, 186] on button "Proposal" at bounding box center [416, 188] width 42 height 10
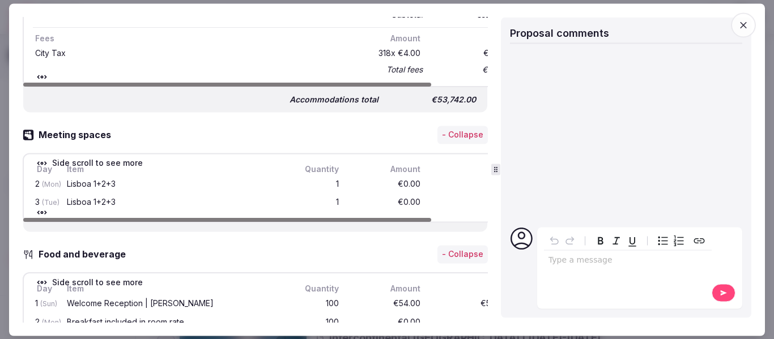
scroll to position [736, 0]
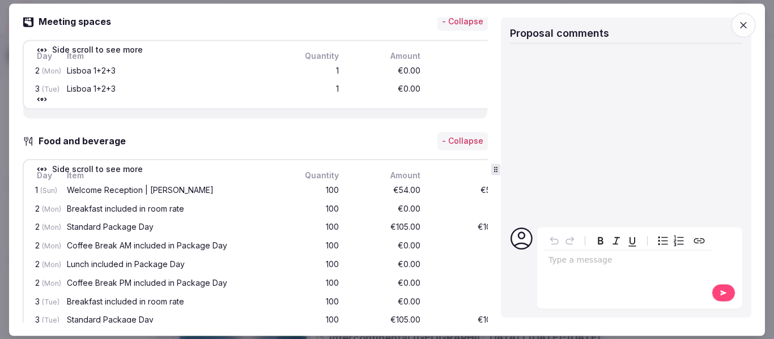
click at [740, 25] on icon "button" at bounding box center [742, 24] width 11 height 11
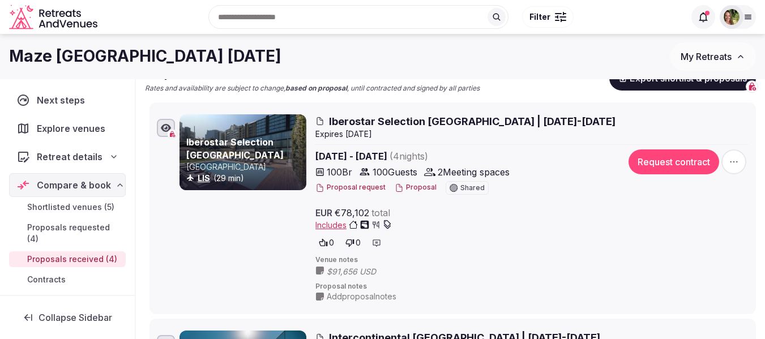
click at [419, 187] on button "Proposal" at bounding box center [416, 188] width 42 height 10
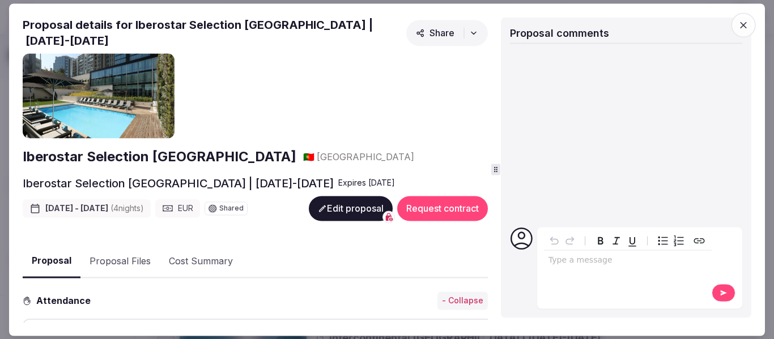
scroll to position [170, 0]
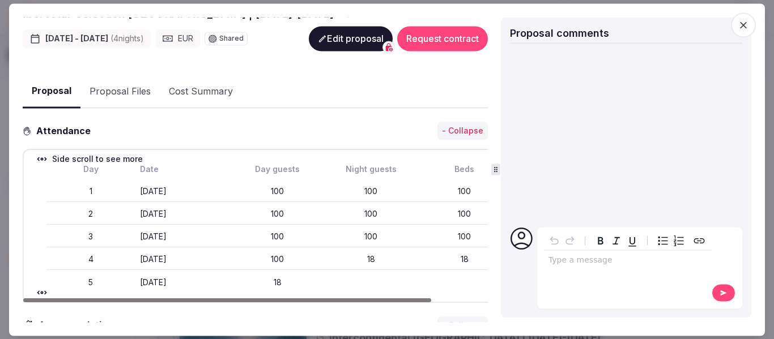
click at [120, 88] on button "Proposal Files" at bounding box center [119, 91] width 79 height 33
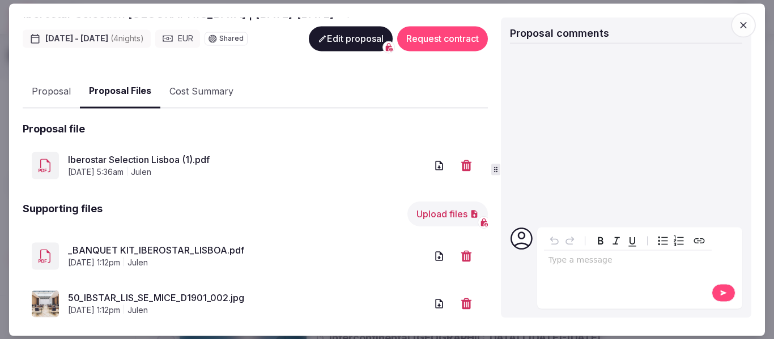
click at [198, 244] on link "_BANQUET KIT_IBEROSTAR_LISBOA.pdf" at bounding box center [247, 251] width 359 height 14
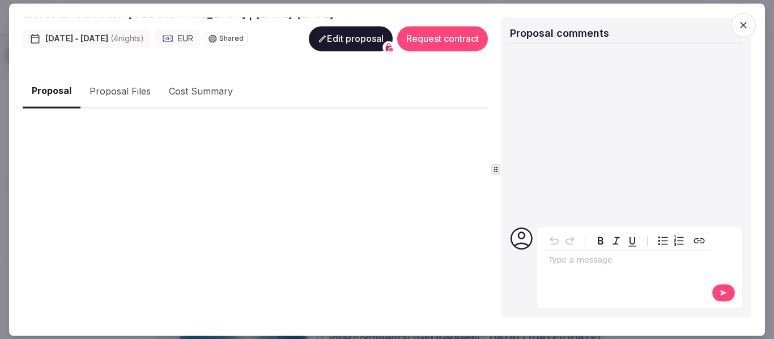
click at [40, 75] on button "Proposal" at bounding box center [52, 91] width 58 height 33
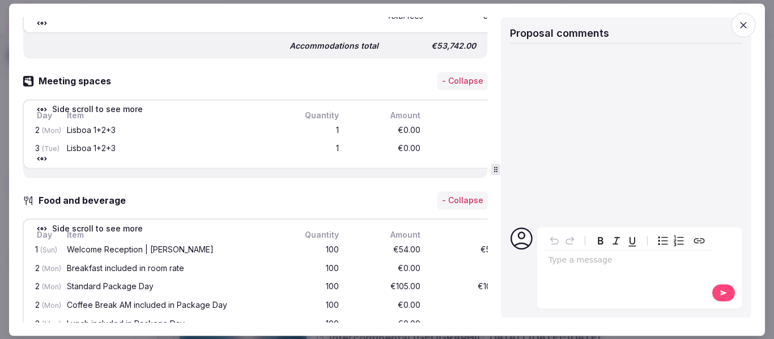
scroll to position [623, 0]
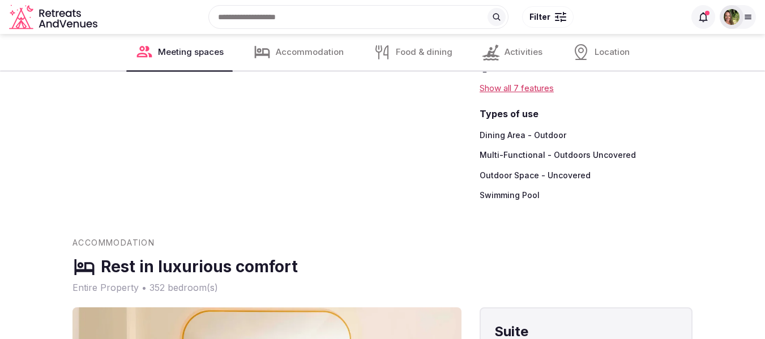
scroll to position [1189, 0]
